Goal: Task Accomplishment & Management: Manage account settings

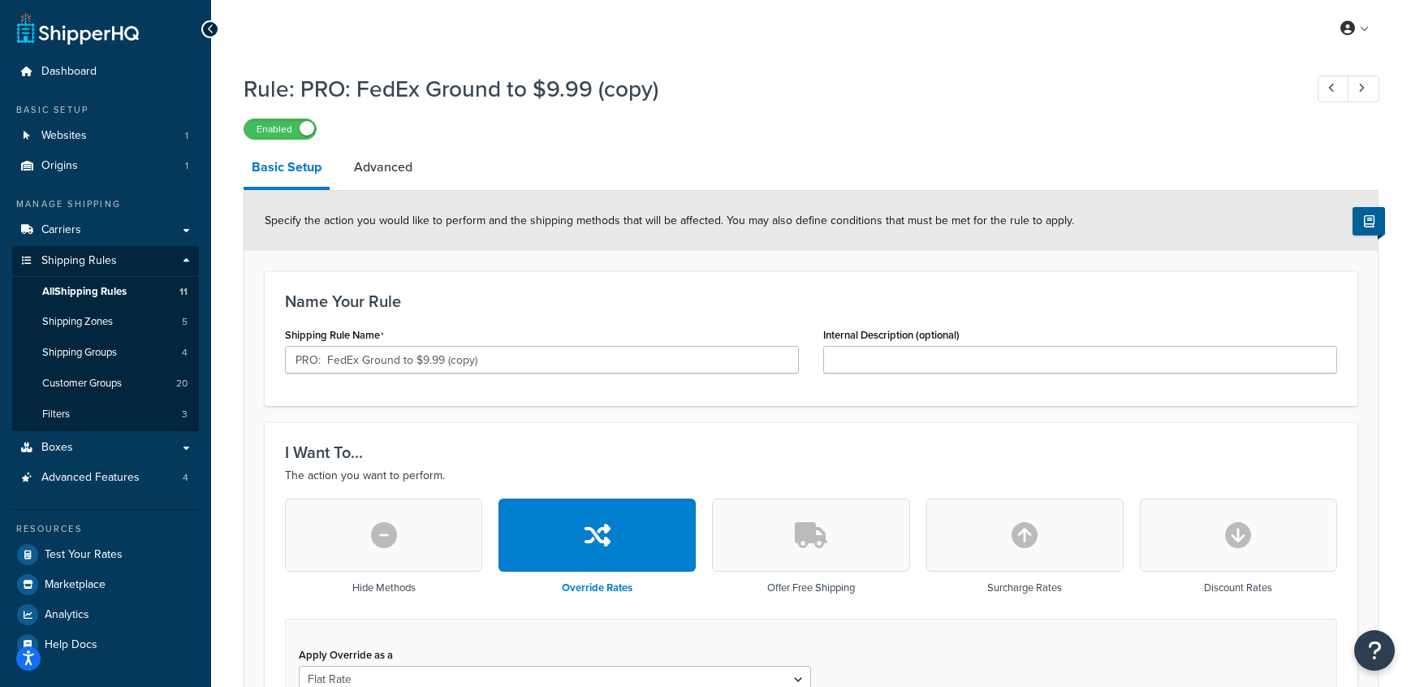
select select "LOCATION"
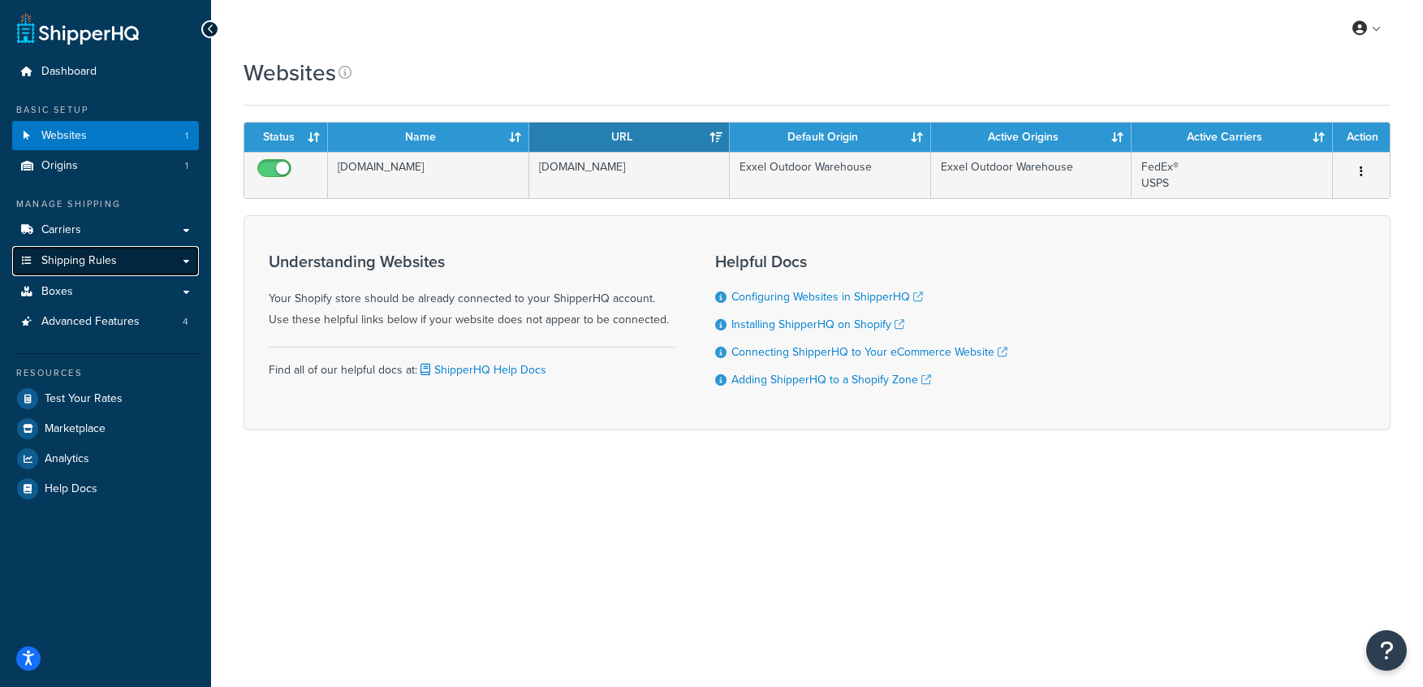
click at [119, 260] on link "Shipping Rules" at bounding box center [105, 261] width 187 height 30
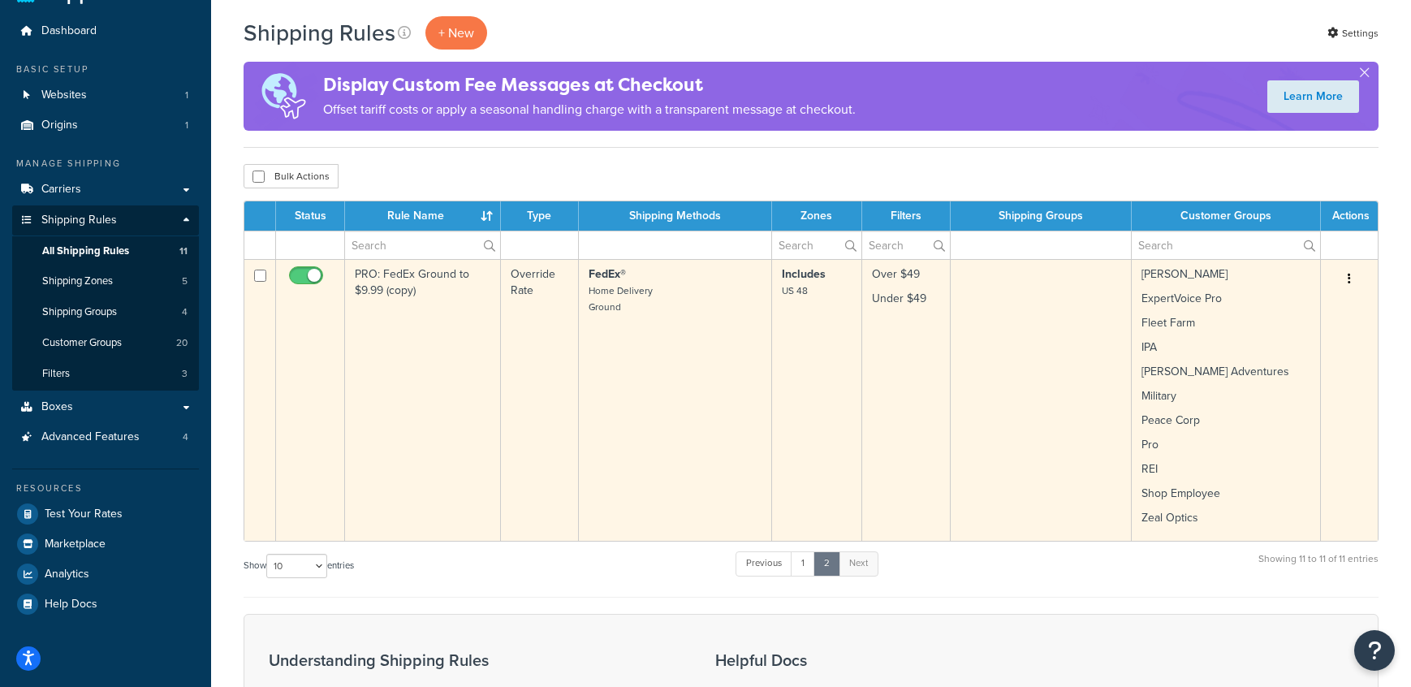
scroll to position [81, 0]
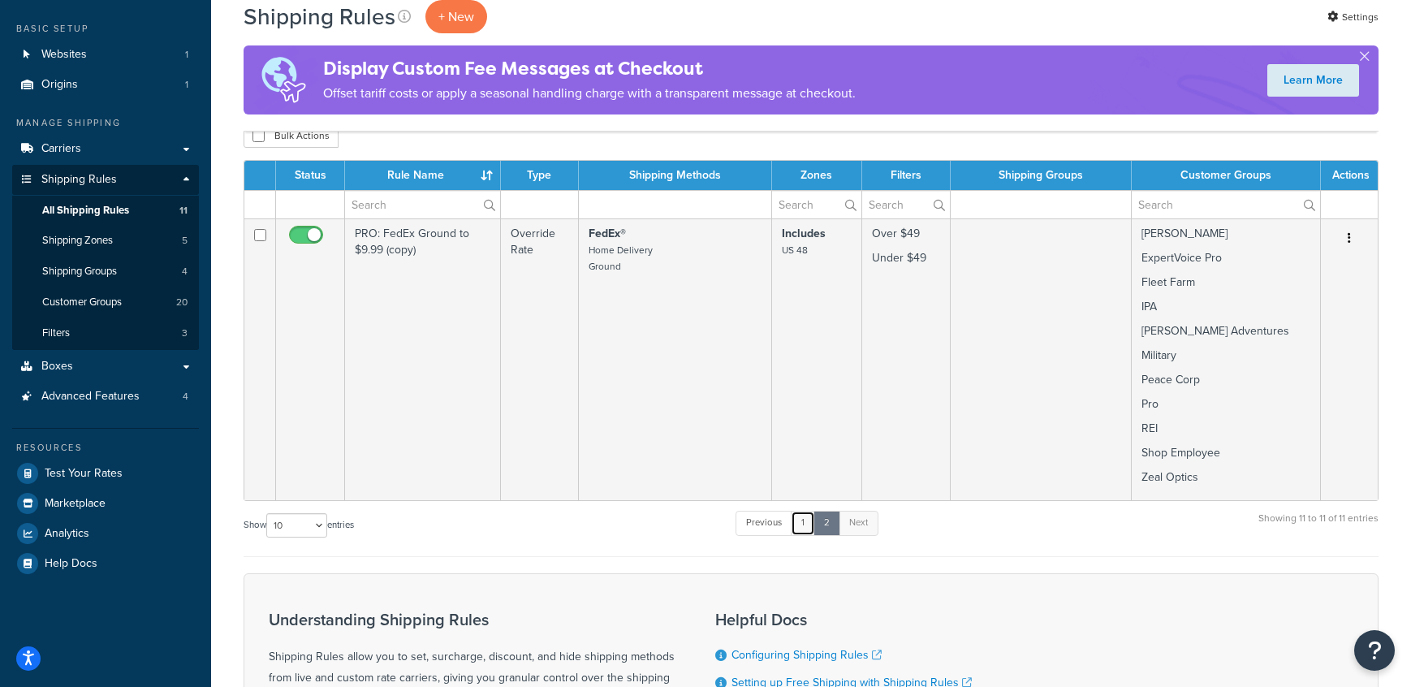
click at [804, 525] on link "1" at bounding box center [803, 523] width 24 height 24
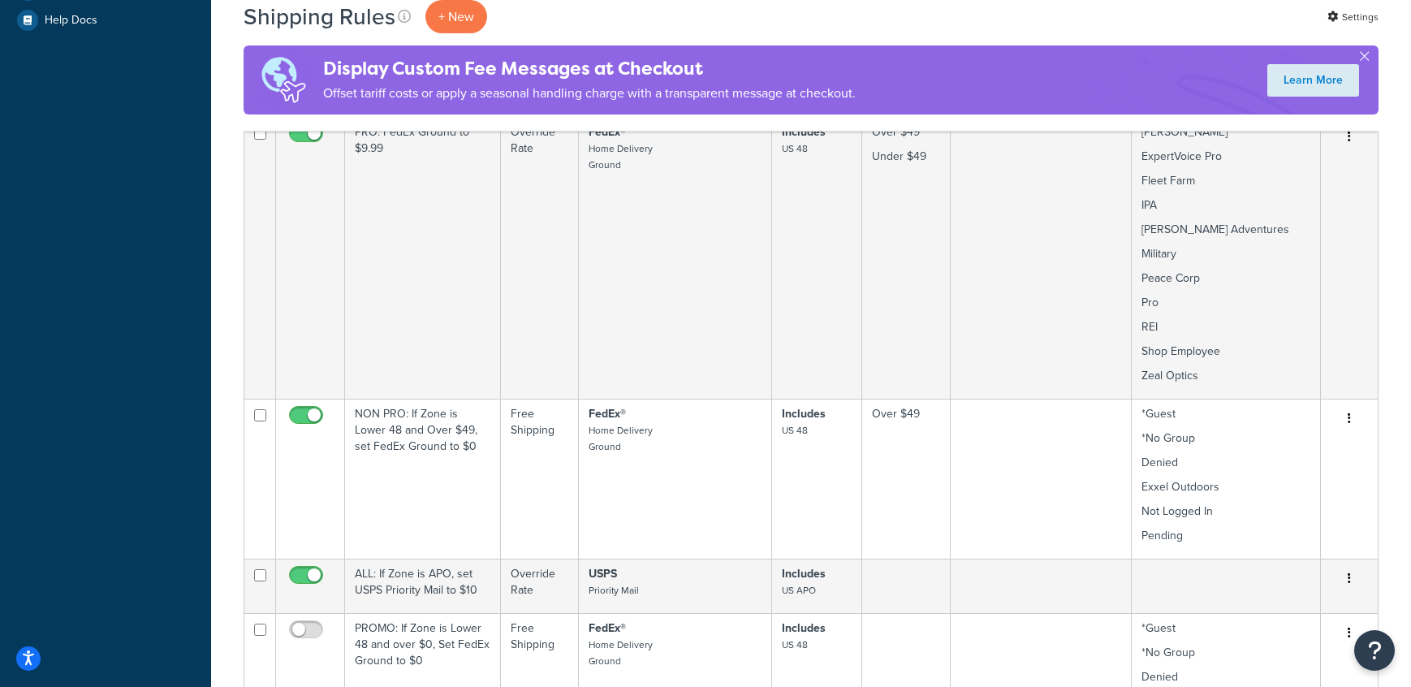
scroll to position [644, 0]
